Goal: Find specific page/section: Find specific page/section

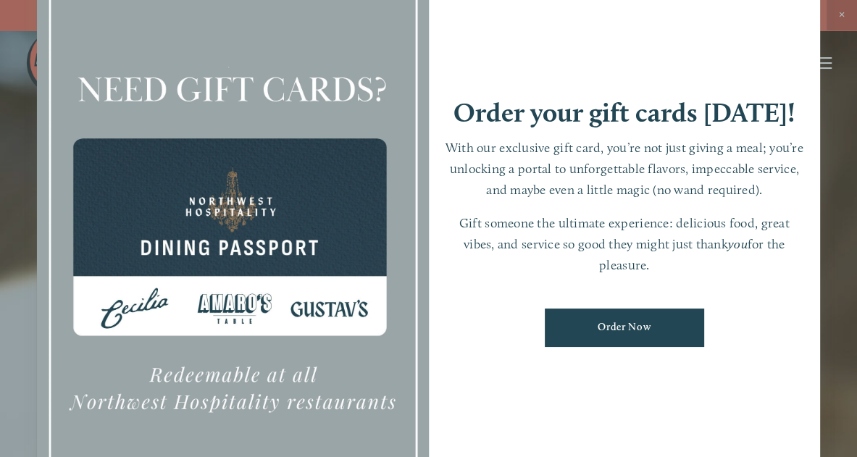
click at [832, 29] on div at bounding box center [428, 228] width 857 height 457
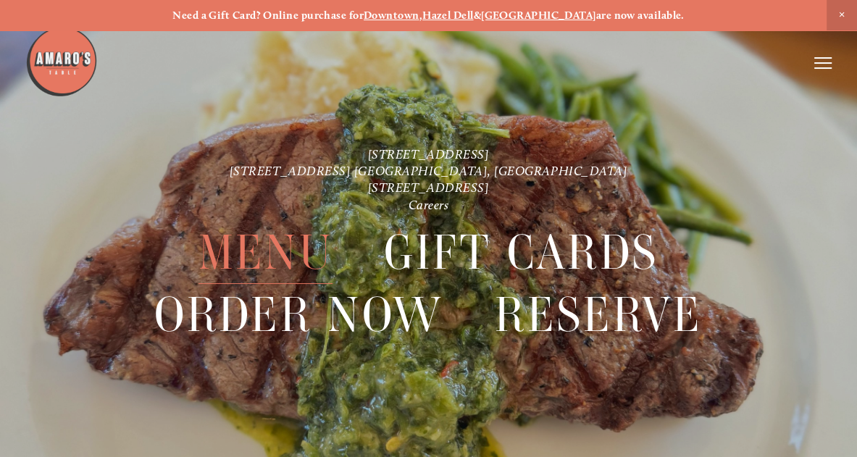
click at [291, 249] on span "Menu" at bounding box center [265, 253] width 134 height 62
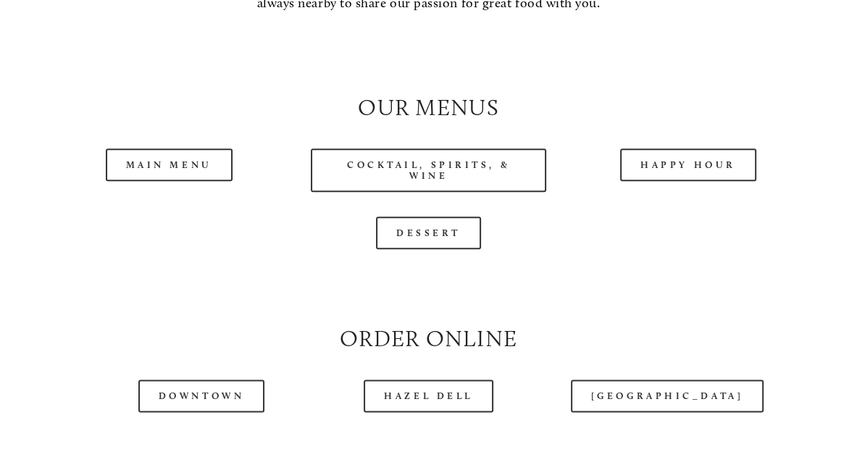
scroll to position [1270, 0]
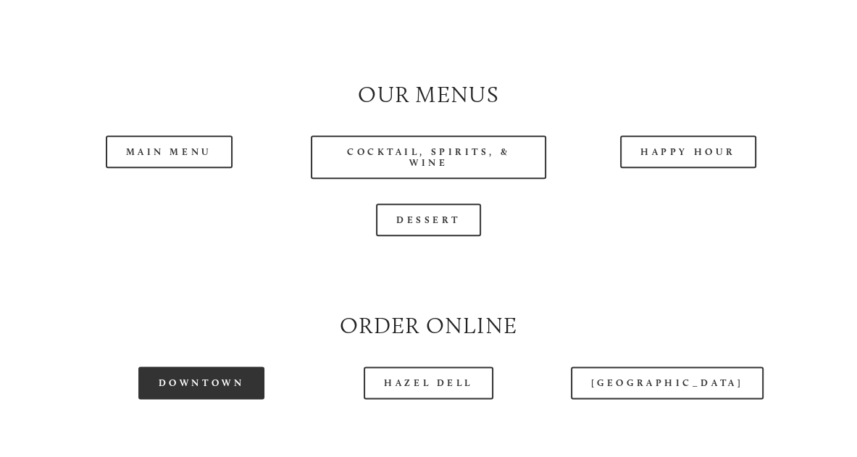
click at [188, 399] on link "Downtown" at bounding box center [201, 382] width 126 height 33
